Goal: Transaction & Acquisition: Purchase product/service

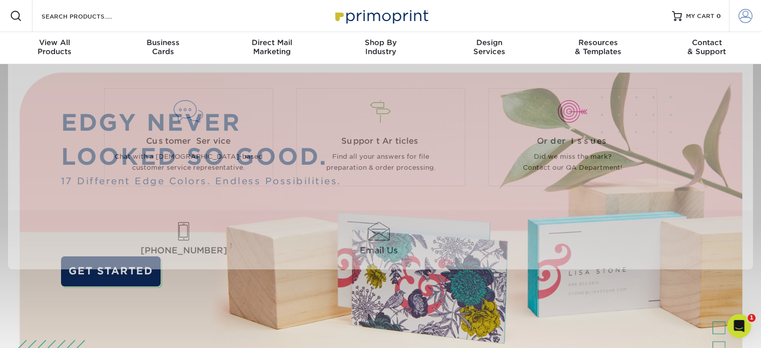
type input "lwarren@austin.utexas.edu"
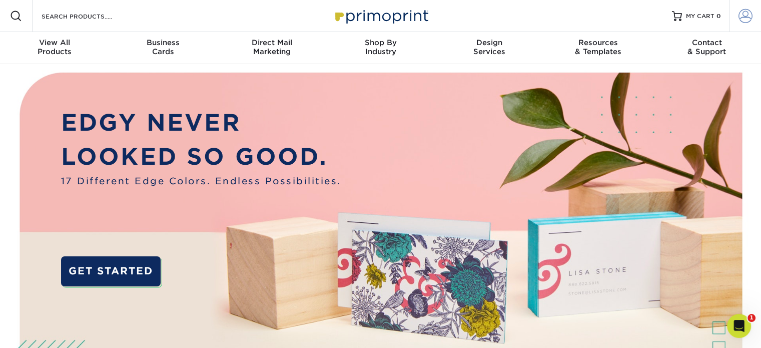
click at [744, 9] on span at bounding box center [746, 16] width 14 height 14
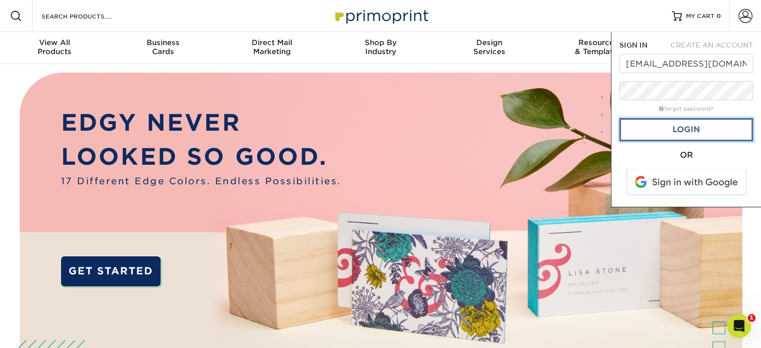
click at [686, 124] on link "Login" at bounding box center [687, 129] width 134 height 23
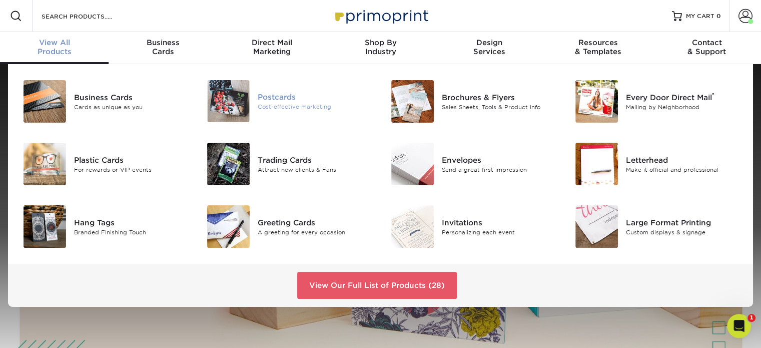
click at [274, 93] on div "Postcards" at bounding box center [315, 97] width 115 height 11
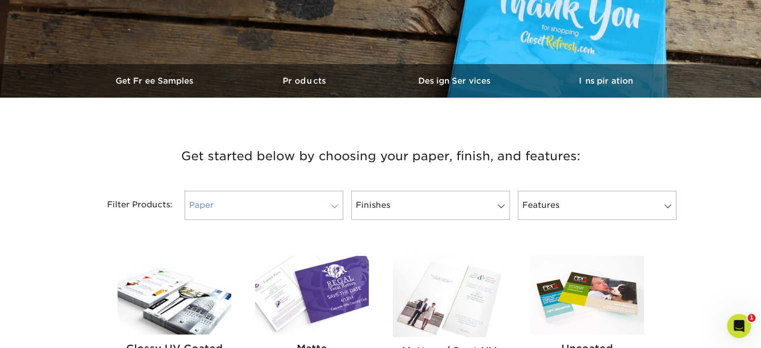
click at [318, 204] on link "Paper" at bounding box center [264, 205] width 159 height 29
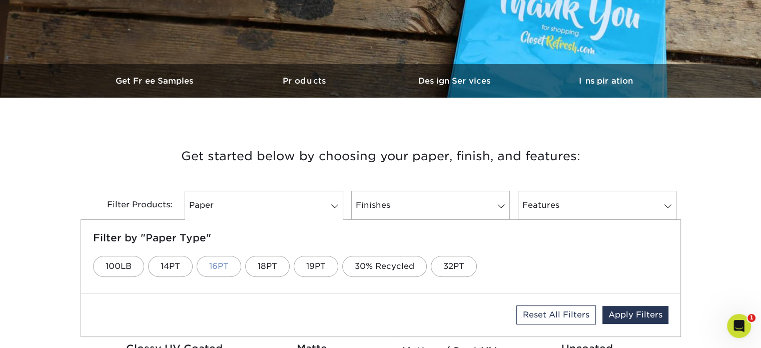
click at [220, 269] on link "16PT" at bounding box center [219, 266] width 45 height 21
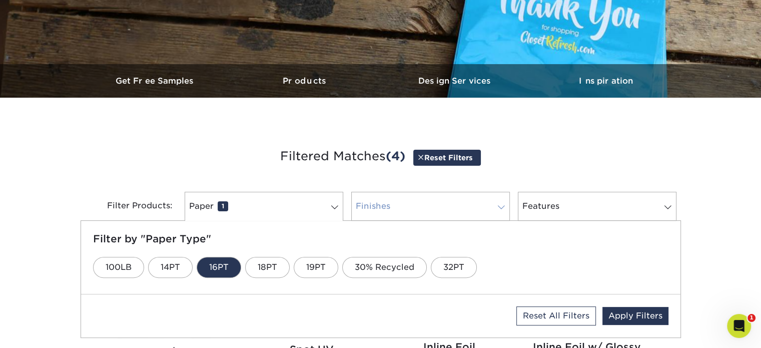
click at [408, 203] on link "Finishes 0" at bounding box center [430, 206] width 159 height 29
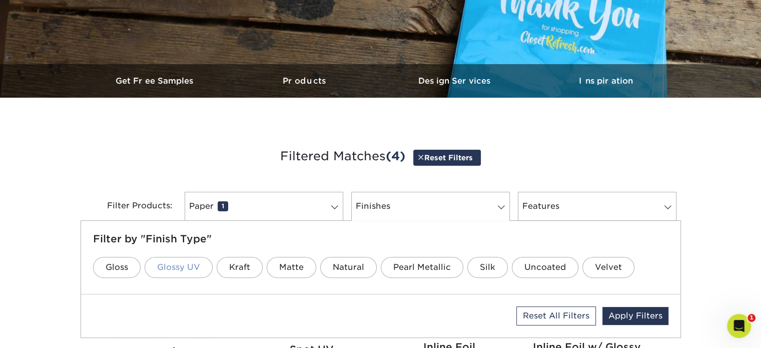
click at [182, 261] on link "Glossy UV" at bounding box center [179, 267] width 68 height 21
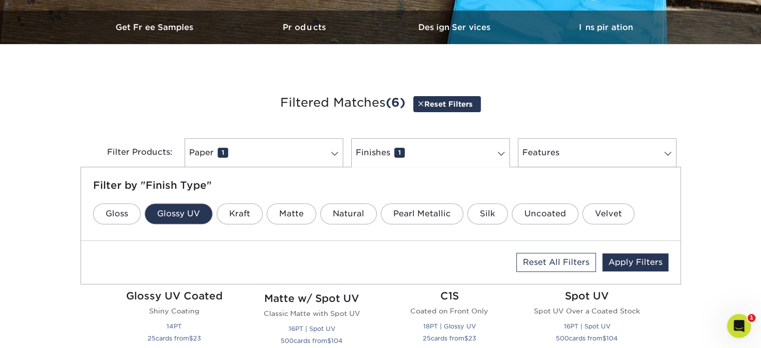
scroll to position [400, 0]
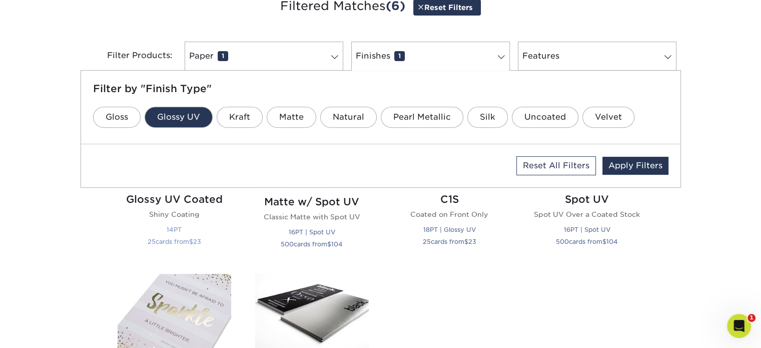
click at [203, 197] on h2 "Glossy UV Coated" at bounding box center [175, 199] width 114 height 12
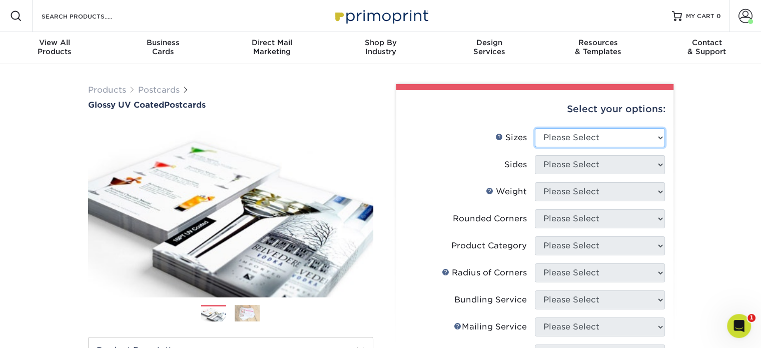
click at [634, 142] on select "Please Select 1.5" x 7" 2" x 4" 2" x 6" 2" x 7" 2" x 8" 2.12" x 5.5" 2.12" x 5.…" at bounding box center [600, 137] width 130 height 19
select select "4.00x6.00"
click at [535, 128] on select "Please Select 1.5" x 7" 2" x 4" 2" x 6" 2" x 7" 2" x 8" 2.12" x 5.5" 2.12" x 5.…" at bounding box center [600, 137] width 130 height 19
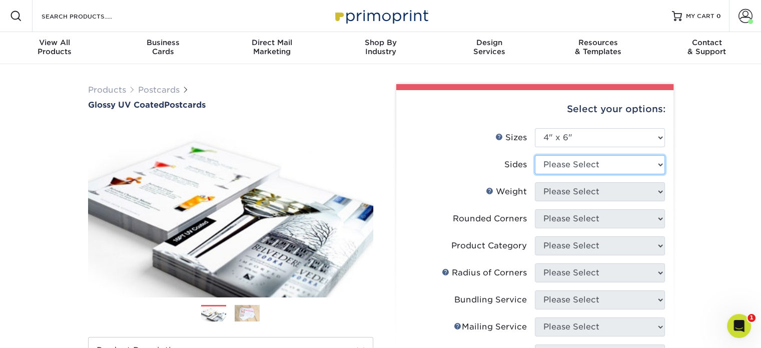
click at [618, 157] on select "Please Select Print Both Sides Print Front Only" at bounding box center [600, 164] width 130 height 19
select select "13abbda7-1d64-4f25-8bb2-c179b224825d"
click at [535, 155] on select "Please Select Print Both Sides Print Front Only" at bounding box center [600, 164] width 130 height 19
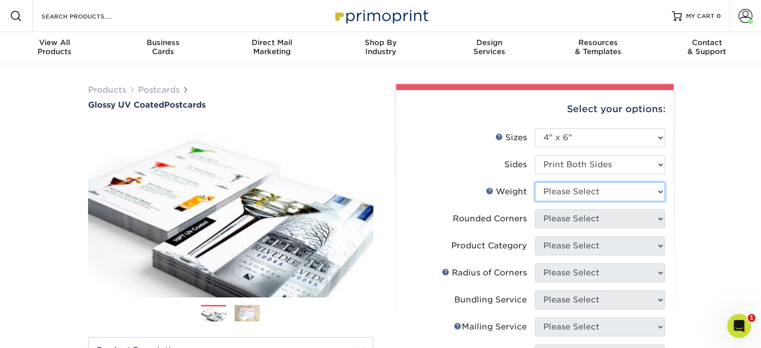
click at [615, 198] on select "Please Select 14PT 16PT 18PT C1S" at bounding box center [600, 191] width 130 height 19
select select "16PT"
click at [535, 182] on select "Please Select 14PT 16PT 18PT C1S" at bounding box center [600, 191] width 130 height 19
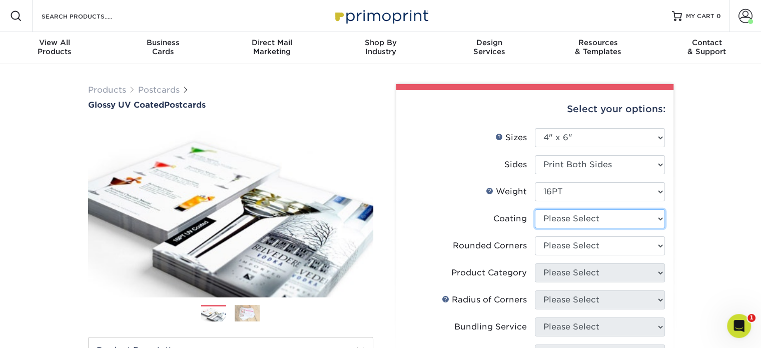
click at [607, 224] on select at bounding box center [600, 218] width 130 height 19
select select "ae367451-b2b8-45df-a344-0f05b6a12993"
click at [535, 209] on select at bounding box center [600, 218] width 130 height 19
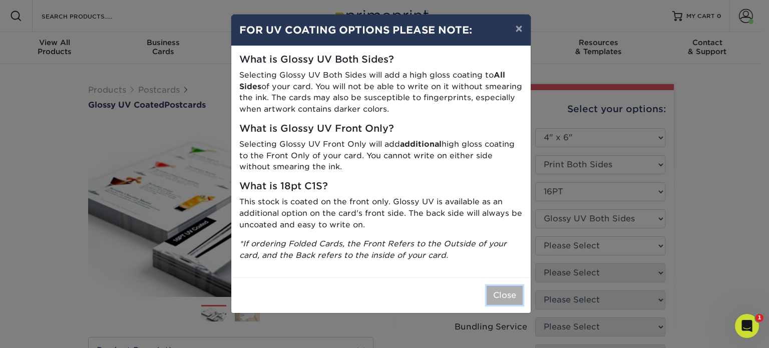
click at [501, 295] on button "Close" at bounding box center [505, 295] width 36 height 19
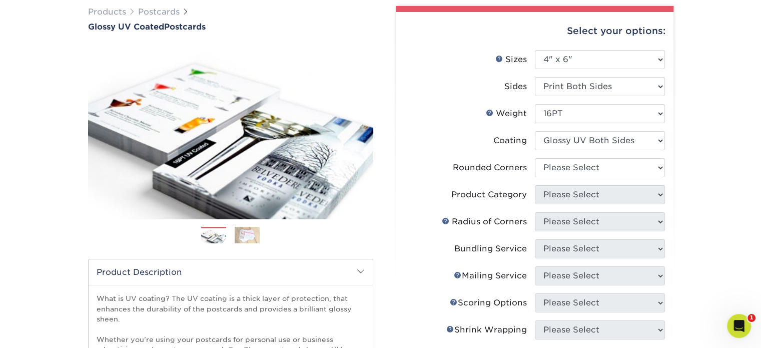
scroll to position [100, 0]
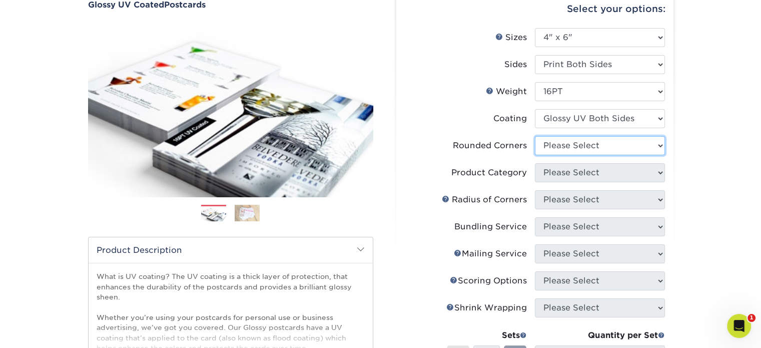
click at [651, 141] on select "Please Select Yes - Round 4 Corners No" at bounding box center [600, 145] width 130 height 19
select select "0"
click at [535, 136] on select "Please Select Yes - Round 4 Corners No" at bounding box center [600, 145] width 130 height 19
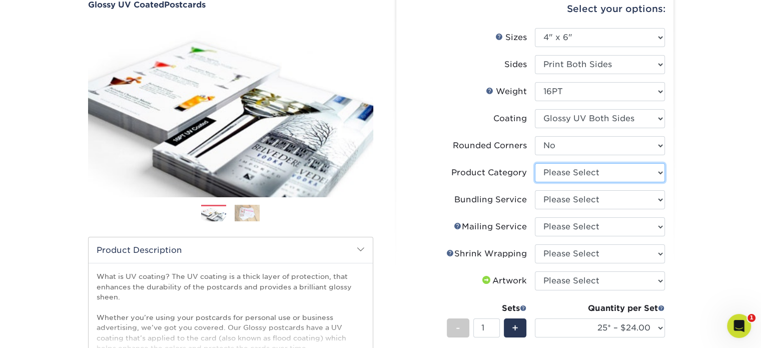
click at [632, 168] on select "Please Select Postcards" at bounding box center [600, 172] width 130 height 19
select select "9b7272e0-d6c8-4c3c-8e97-d3a1bcdab858"
click at [535, 163] on select "Please Select Postcards" at bounding box center [600, 172] width 130 height 19
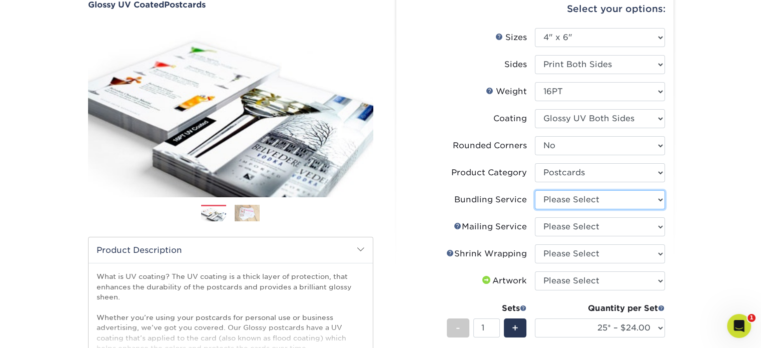
click at [619, 197] on select "Please Select No Bundling Services Yes, Bundles of 50 (+2 Days) Yes, Bundles of…" at bounding box center [600, 199] width 130 height 19
select select "58689abb-25c0-461c-a4c3-a80b627d6649"
click at [535, 190] on select "Please Select No Bundling Services Yes, Bundles of 50 (+2 Days) Yes, Bundles of…" at bounding box center [600, 199] width 130 height 19
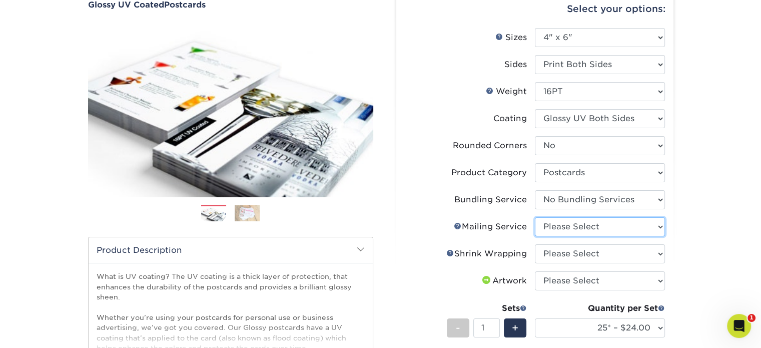
click at [608, 233] on select "Please Select No Direct Mailing Service No, I will mail/stamp/imprint Direct Ma…" at bounding box center [600, 226] width 130 height 19
select select "3e5e9bdd-d78a-4c28-a41d-fe1407925ca6"
click at [535, 217] on select "Please Select No Direct Mailing Service No, I will mail/stamp/imprint Direct Ma…" at bounding box center [600, 226] width 130 height 19
click at [605, 254] on select "Please Select No Shrink Wrapping Shrink Wrap 100 Per Package Shrink Wrap 50 Per…" at bounding box center [600, 253] width 130 height 19
select select "c8749376-e7da-41d0-b3dc-647faf84d907"
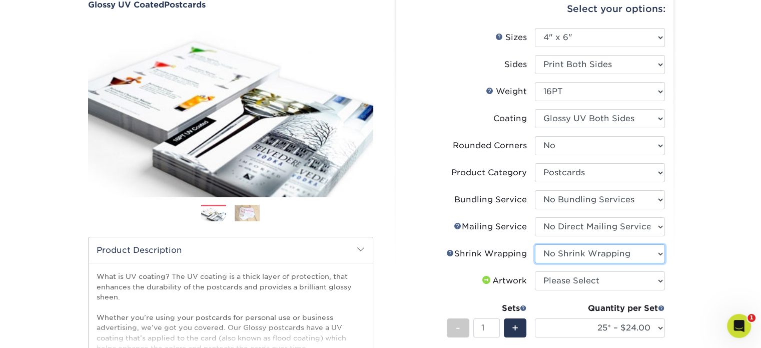
click at [535, 244] on select "Please Select No Shrink Wrapping Shrink Wrap 100 Per Package Shrink Wrap 50 Per…" at bounding box center [600, 253] width 130 height 19
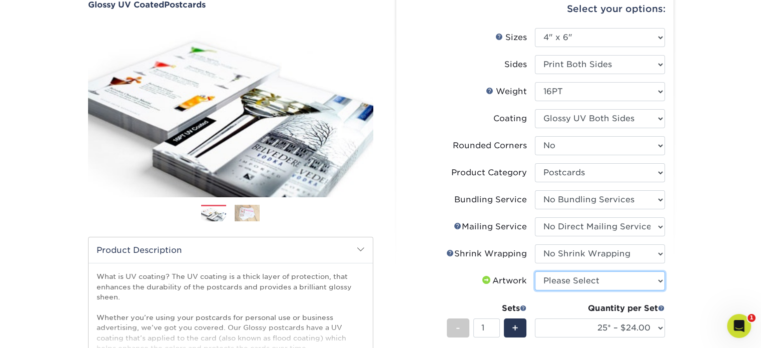
click at [605, 283] on select "Please Select I will upload files I need a design - $150" at bounding box center [600, 280] width 130 height 19
select select "upload"
click at [535, 271] on select "Please Select I will upload files I need a design - $150" at bounding box center [600, 280] width 130 height 19
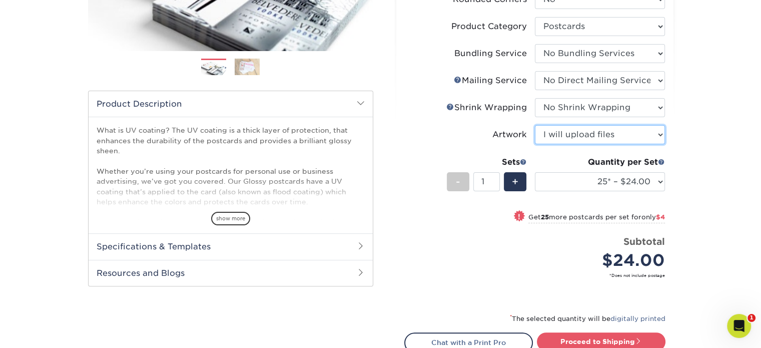
scroll to position [250, 0]
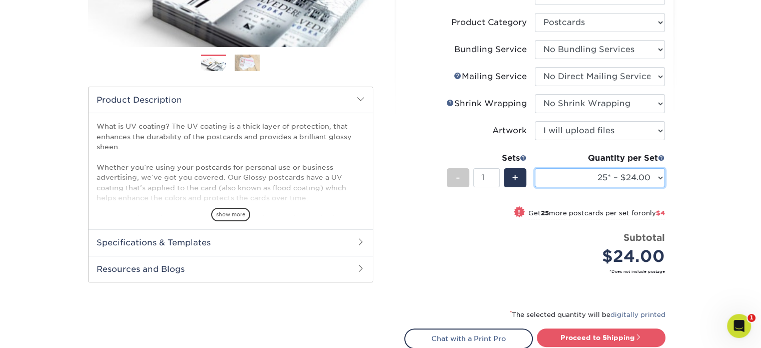
click at [655, 177] on select "25* – $24.00 50* – $28.00 75* – $34.00 100* – $41.00 250* – $74.00 500 – $88.00…" at bounding box center [600, 177] width 130 height 19
select select "250* – $74.00"
click at [535, 168] on select "25* – $24.00 50* – $28.00 75* – $34.00 100* – $41.00 250* – $74.00 500 – $88.00…" at bounding box center [600, 177] width 130 height 19
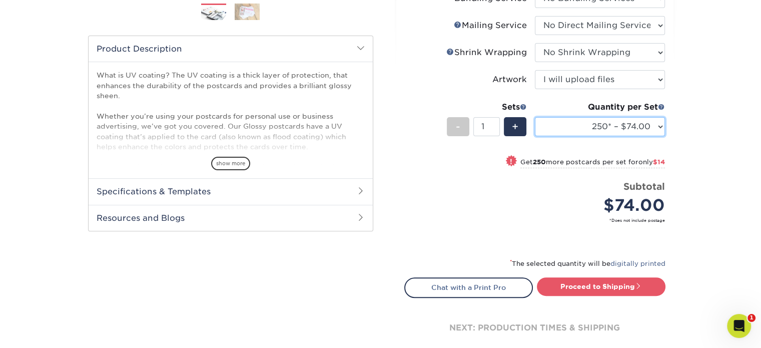
scroll to position [350, 0]
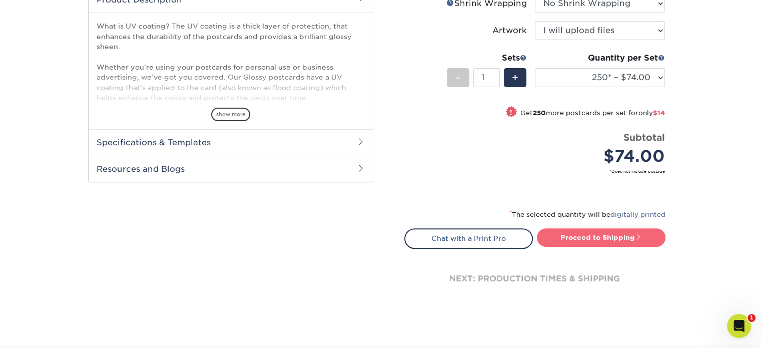
click at [601, 236] on link "Proceed to Shipping" at bounding box center [601, 237] width 129 height 18
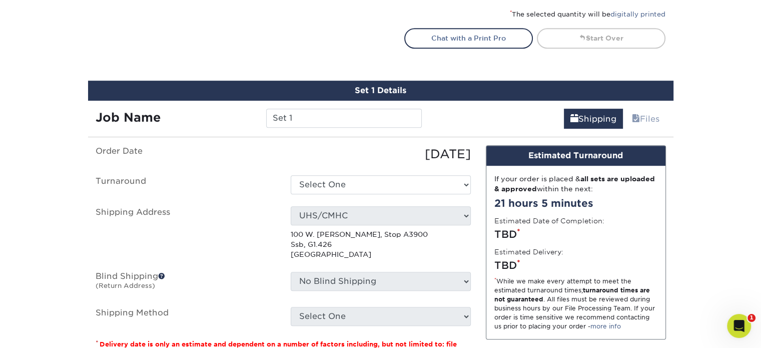
scroll to position [605, 0]
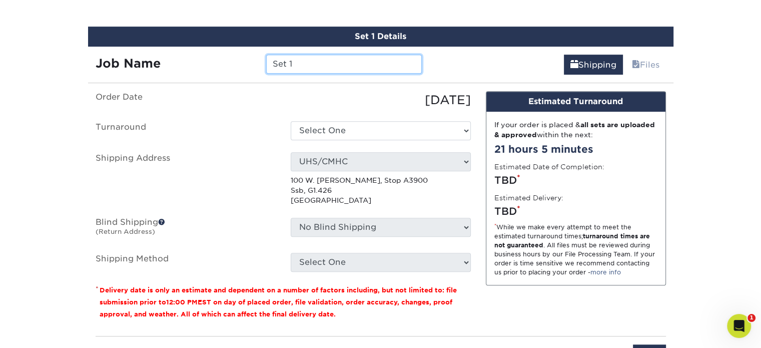
click at [309, 64] on input "Set 1" at bounding box center [344, 64] width 156 height 19
drag, startPoint x: 309, startPoint y: 64, endPoint x: 211, endPoint y: 79, distance: 99.8
click at [211, 79] on div "Set 1 Details Job Name Set 1 Shipping Files You've choosen mailing services! If…" at bounding box center [381, 201] width 586 height 349
type input "UHS Nutrition cards"
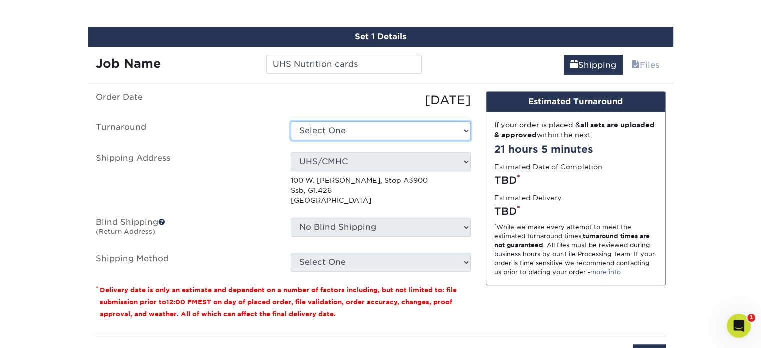
click at [358, 125] on select "Select One 2-4 Business Days 2 Day Next Business Day" at bounding box center [381, 130] width 180 height 19
select select "734dd026-23d6-495e-8137-4c64aa1a9abc"
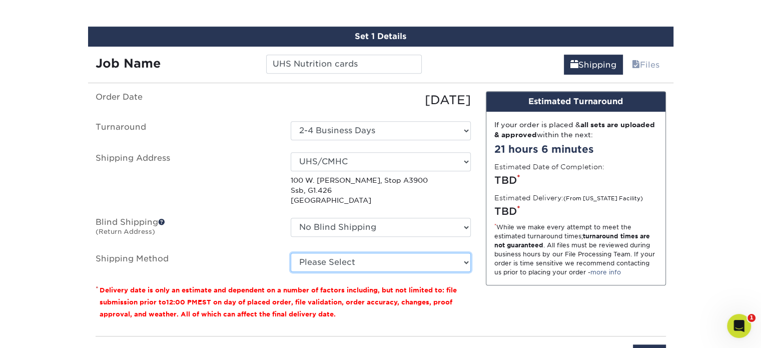
click at [352, 262] on select "Please Select Ground Shipping (+$16.21) 3 Day Shipping Service (+$19.91) 2 Day …" at bounding box center [381, 262] width 180 height 19
select select "03"
click at [291, 253] on select "Please Select Ground Shipping (+$16.21) 3 Day Shipping Service (+$19.91) 2 Day …" at bounding box center [381, 262] width 180 height 19
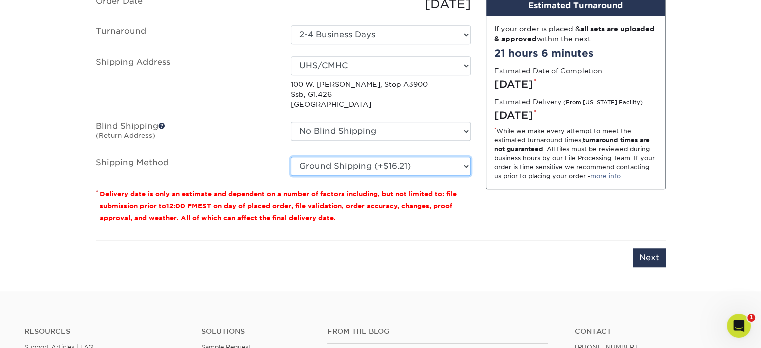
scroll to position [705, 0]
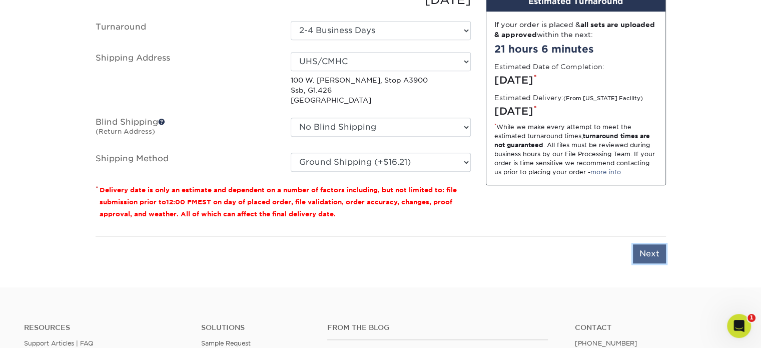
click at [655, 250] on input "Next" at bounding box center [649, 253] width 33 height 19
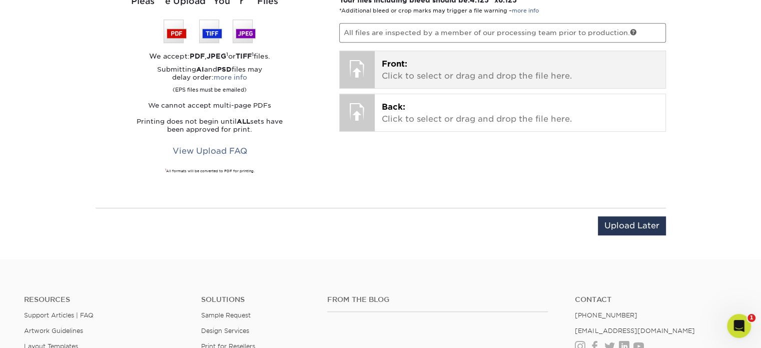
click at [490, 70] on p "Front: Click to select or drag and drop the file here." at bounding box center [520, 70] width 277 height 24
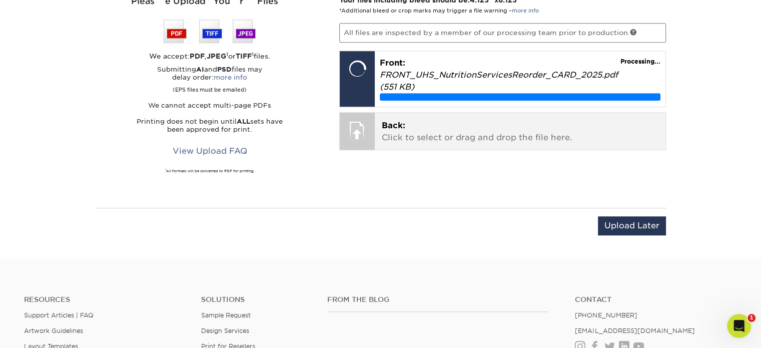
click at [485, 120] on p "Back: Click to select or drag and drop the file here." at bounding box center [520, 132] width 277 height 24
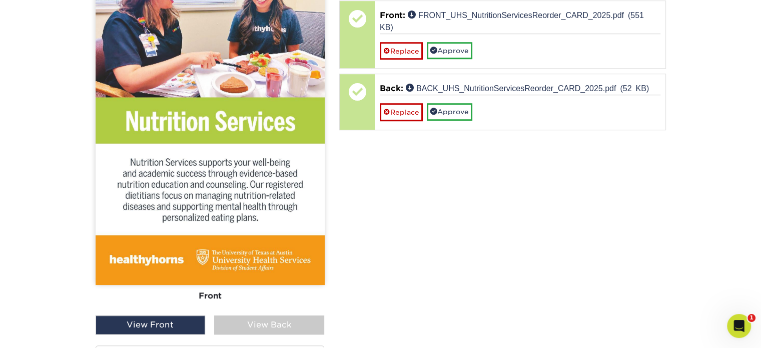
scroll to position [805, 0]
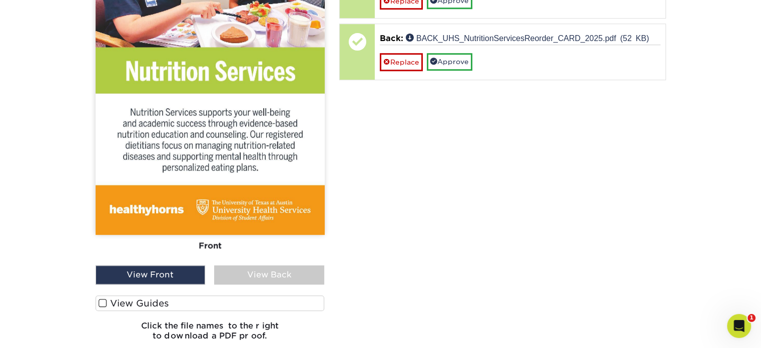
click at [269, 270] on div "View Back" at bounding box center [269, 274] width 110 height 19
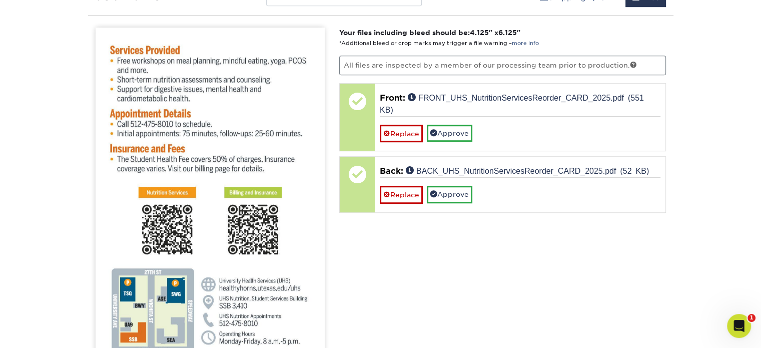
scroll to position [655, 0]
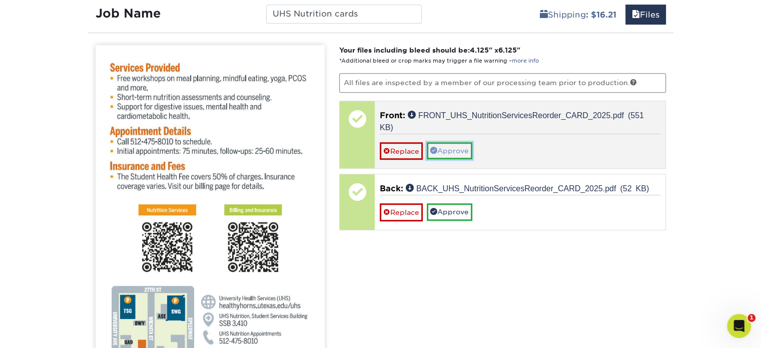
click at [443, 143] on link "Approve" at bounding box center [450, 150] width 46 height 17
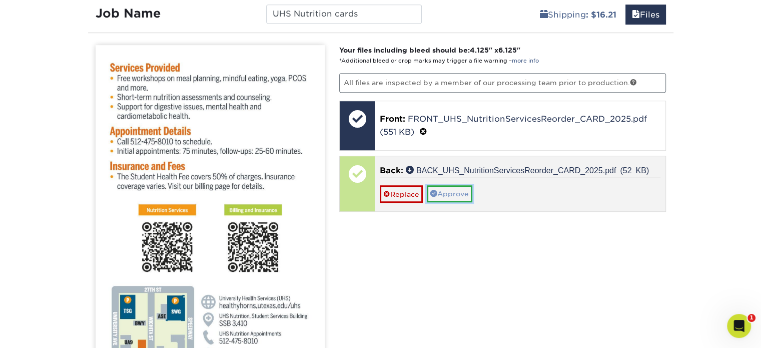
click at [444, 189] on link "Approve" at bounding box center [450, 193] width 46 height 17
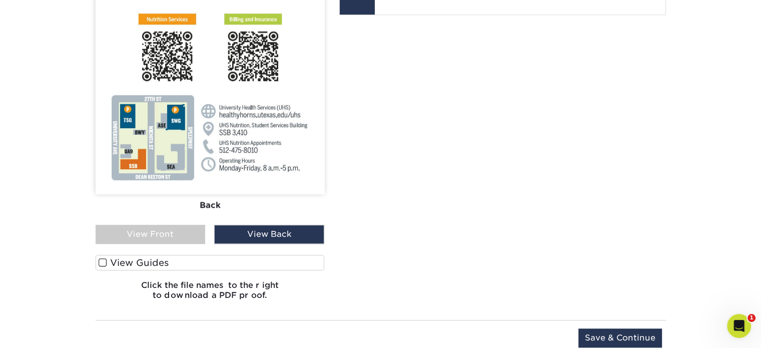
scroll to position [905, 0]
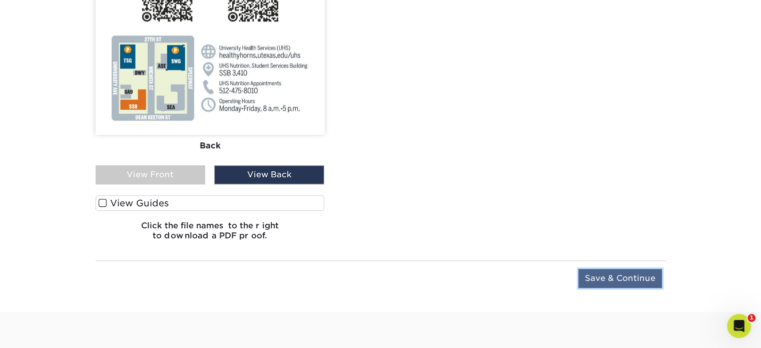
click at [621, 278] on input "Save & Continue" at bounding box center [621, 278] width 84 height 19
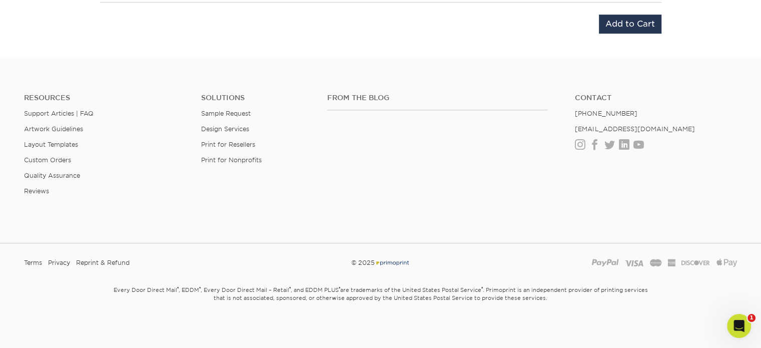
scroll to position [614, 0]
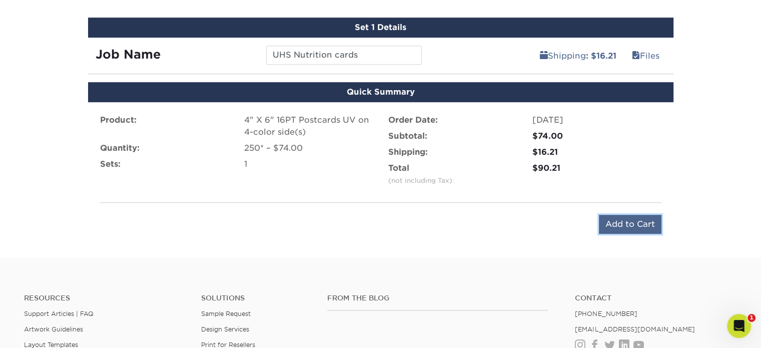
click at [627, 224] on input "Add to Cart" at bounding box center [630, 224] width 63 height 19
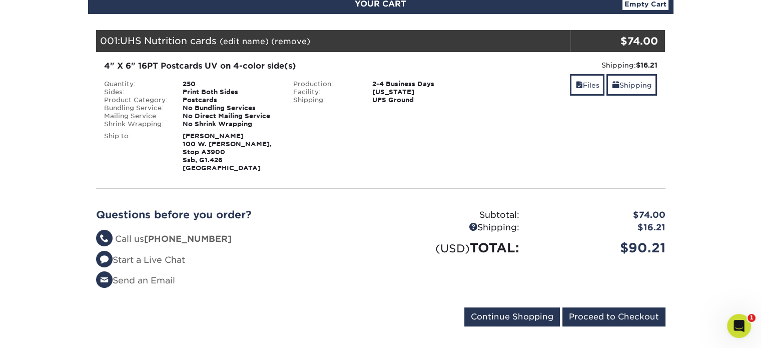
scroll to position [150, 0]
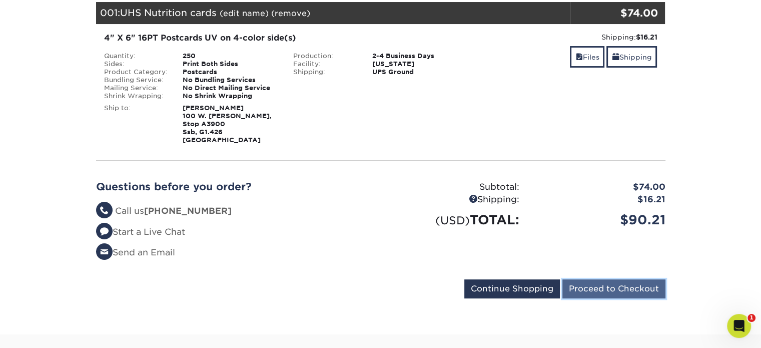
click at [636, 284] on input "Proceed to Checkout" at bounding box center [614, 288] width 103 height 19
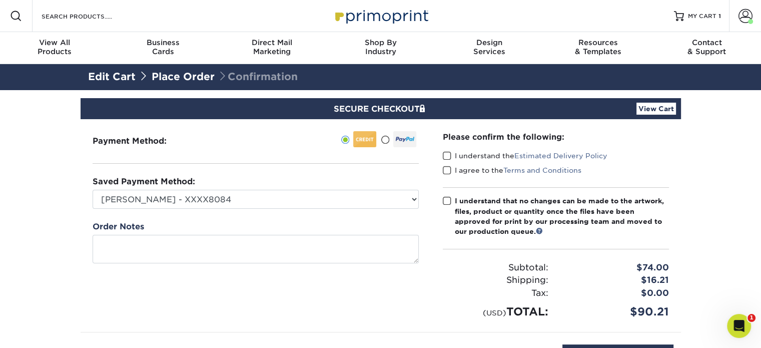
click at [448, 156] on span at bounding box center [447, 156] width 9 height 10
click at [0, 0] on input "I understand the Estimated Delivery Policy" at bounding box center [0, 0] width 0 height 0
click at [445, 169] on span at bounding box center [447, 171] width 9 height 10
click at [0, 0] on input "I agree to the Terms and Conditions" at bounding box center [0, 0] width 0 height 0
click at [451, 200] on span at bounding box center [447, 201] width 9 height 10
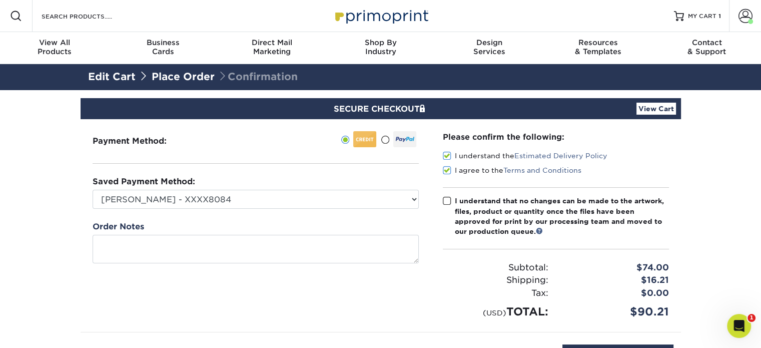
click at [0, 0] on input "I understand that no changes can be made to the artwork, files, product or quan…" at bounding box center [0, 0] width 0 height 0
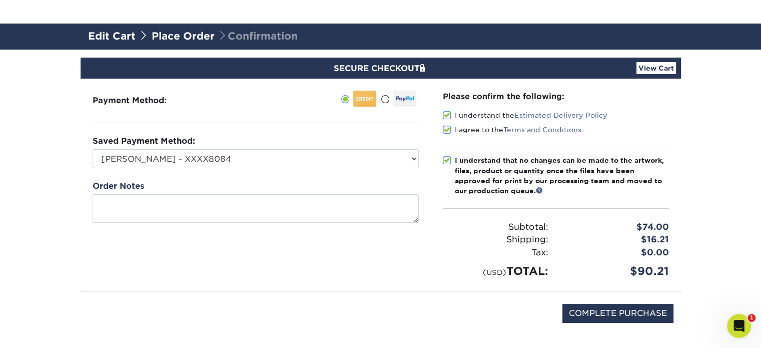
scroll to position [150, 0]
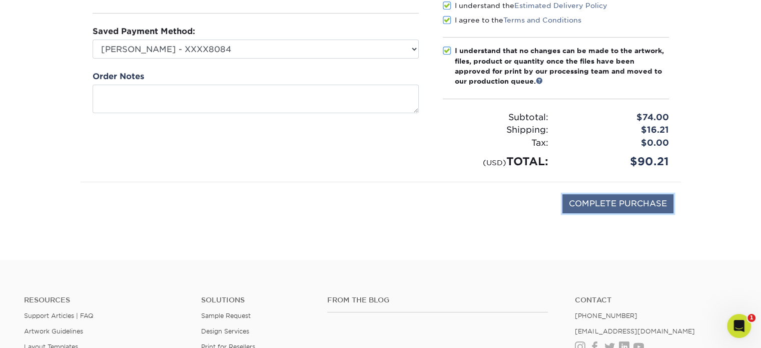
click at [619, 205] on input "COMPLETE PURCHASE" at bounding box center [618, 203] width 111 height 19
type input "PROCESSING, PLEASE WAIT..."
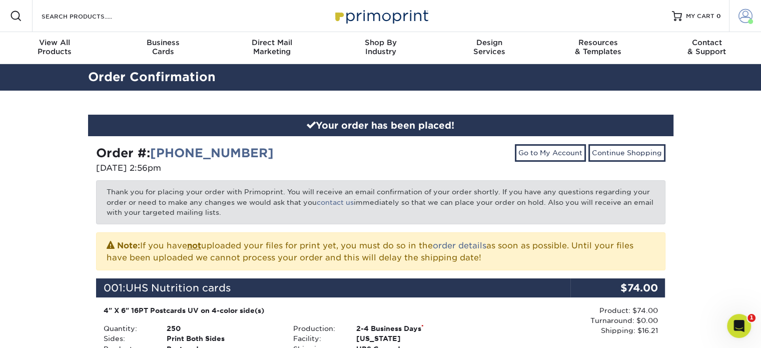
click at [736, 14] on link "Account" at bounding box center [745, 16] width 32 height 32
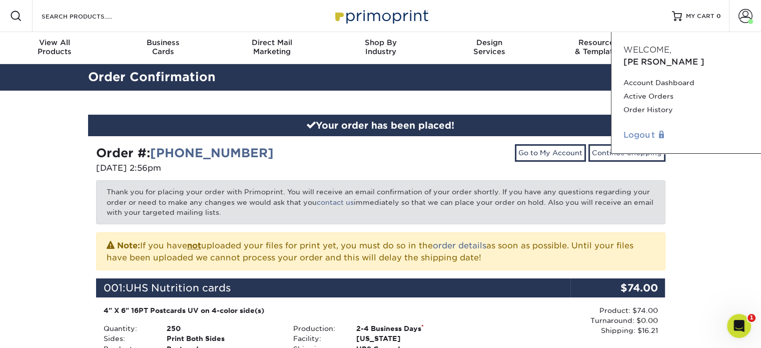
click at [636, 129] on link "Logout" at bounding box center [687, 135] width 126 height 12
